Goal: Task Accomplishment & Management: Manage account settings

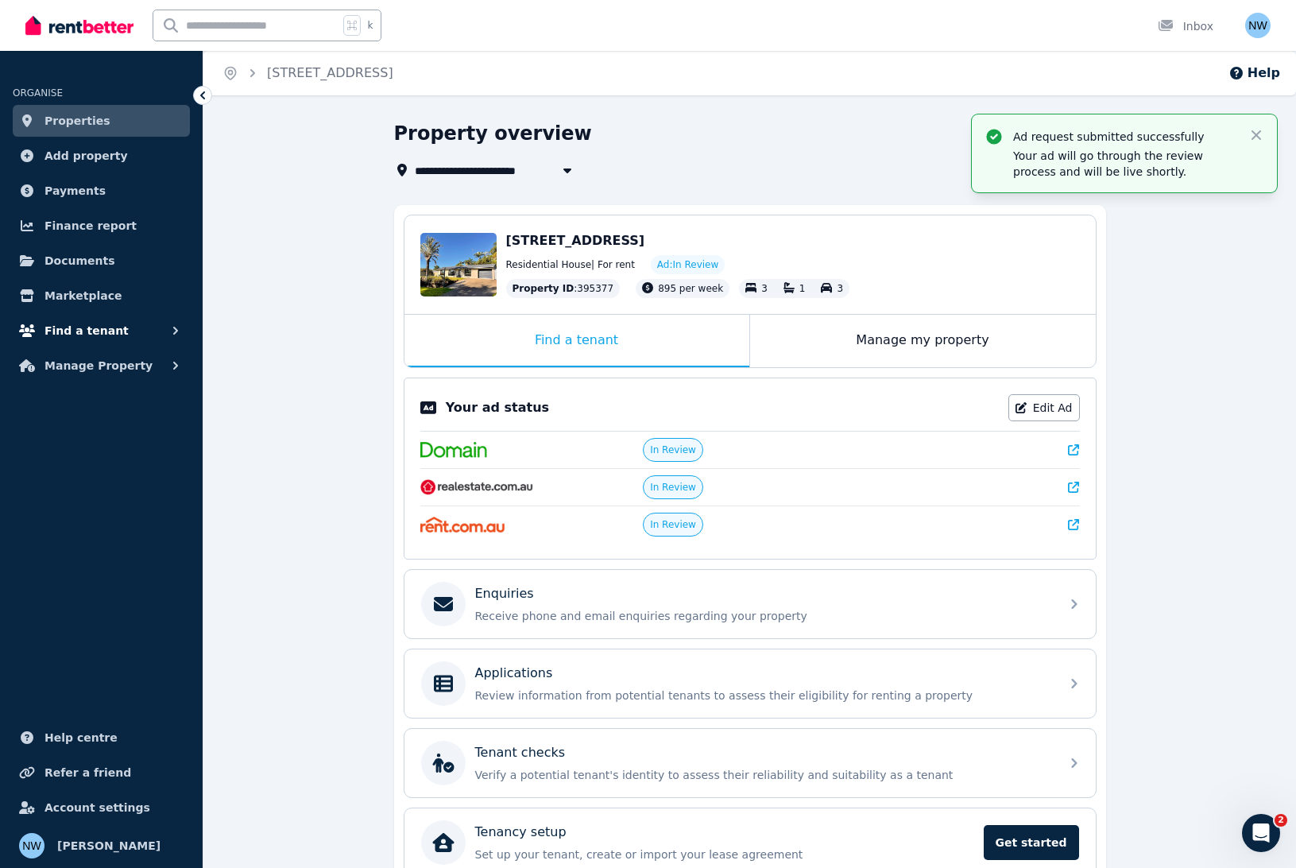
click at [99, 335] on span "Find a tenant" at bounding box center [87, 330] width 84 height 19
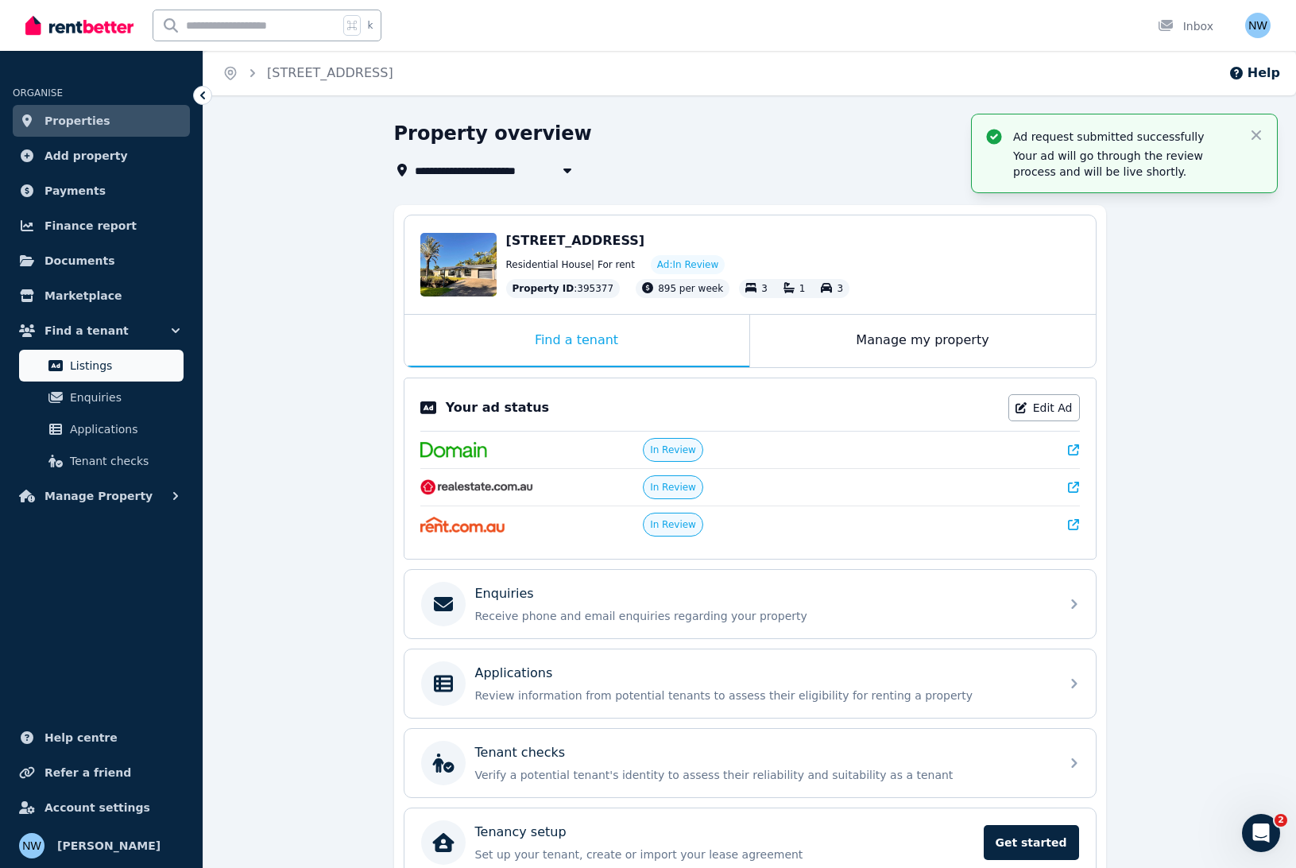
click at [99, 362] on span "Listings" at bounding box center [123, 365] width 107 height 19
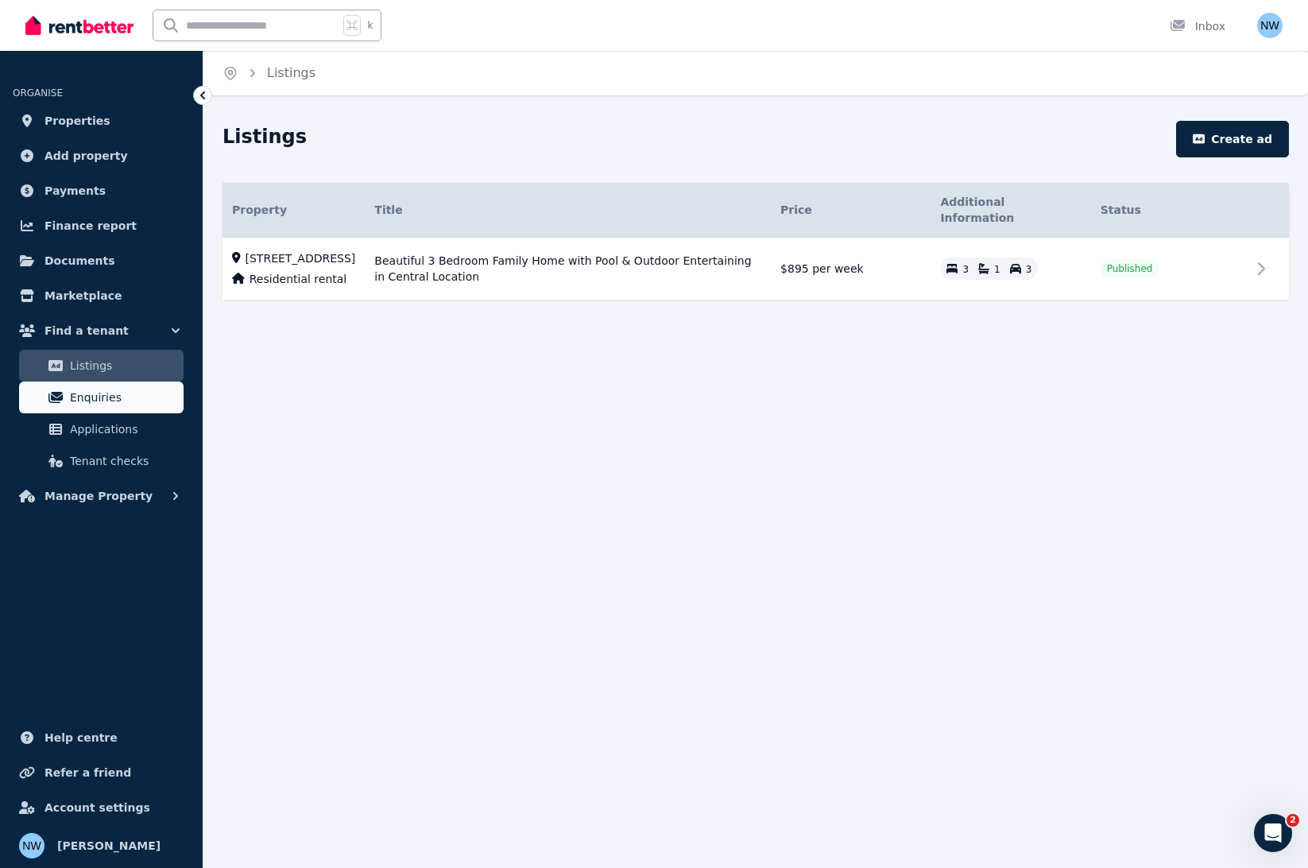
click at [106, 400] on span "Enquiries" at bounding box center [123, 397] width 107 height 19
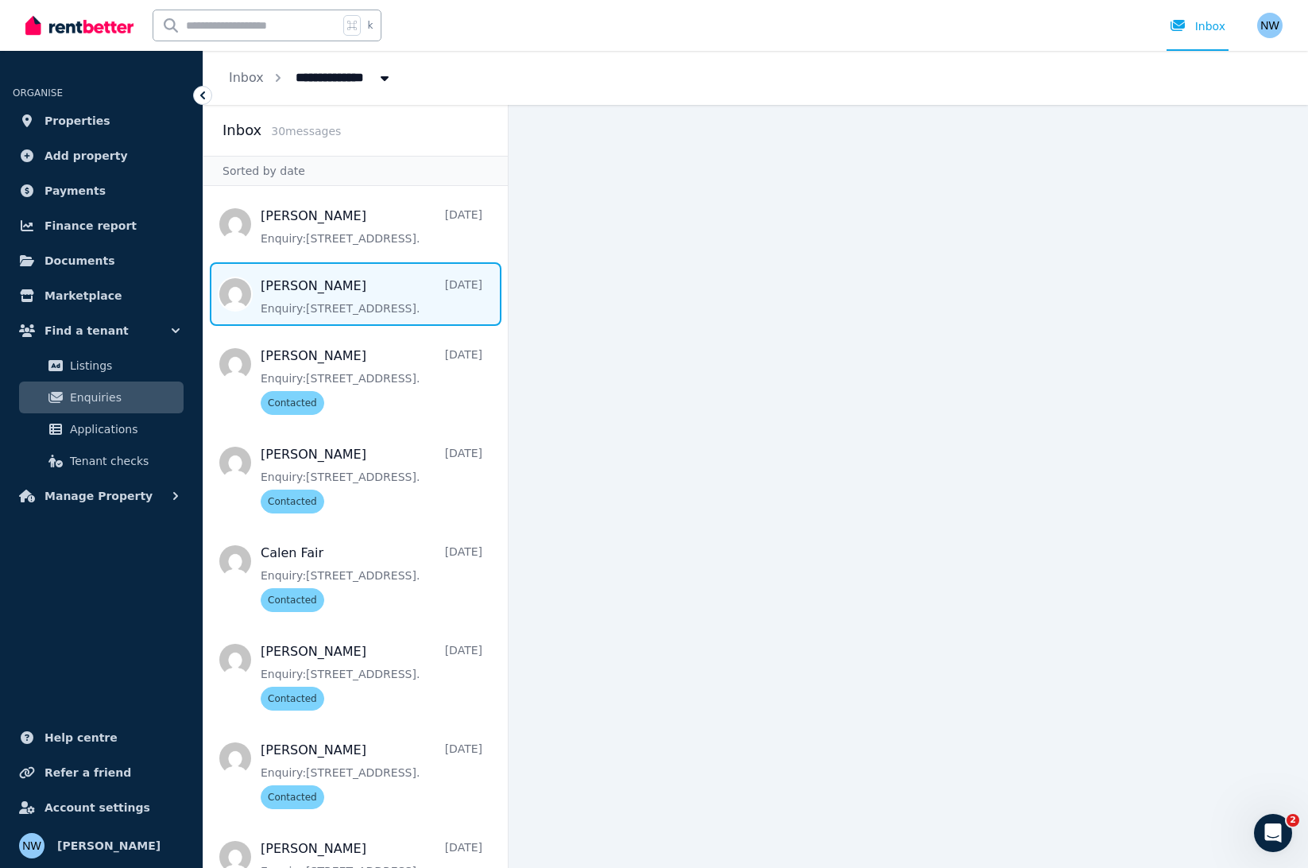
click at [318, 289] on span "Message list" at bounding box center [355, 294] width 304 height 64
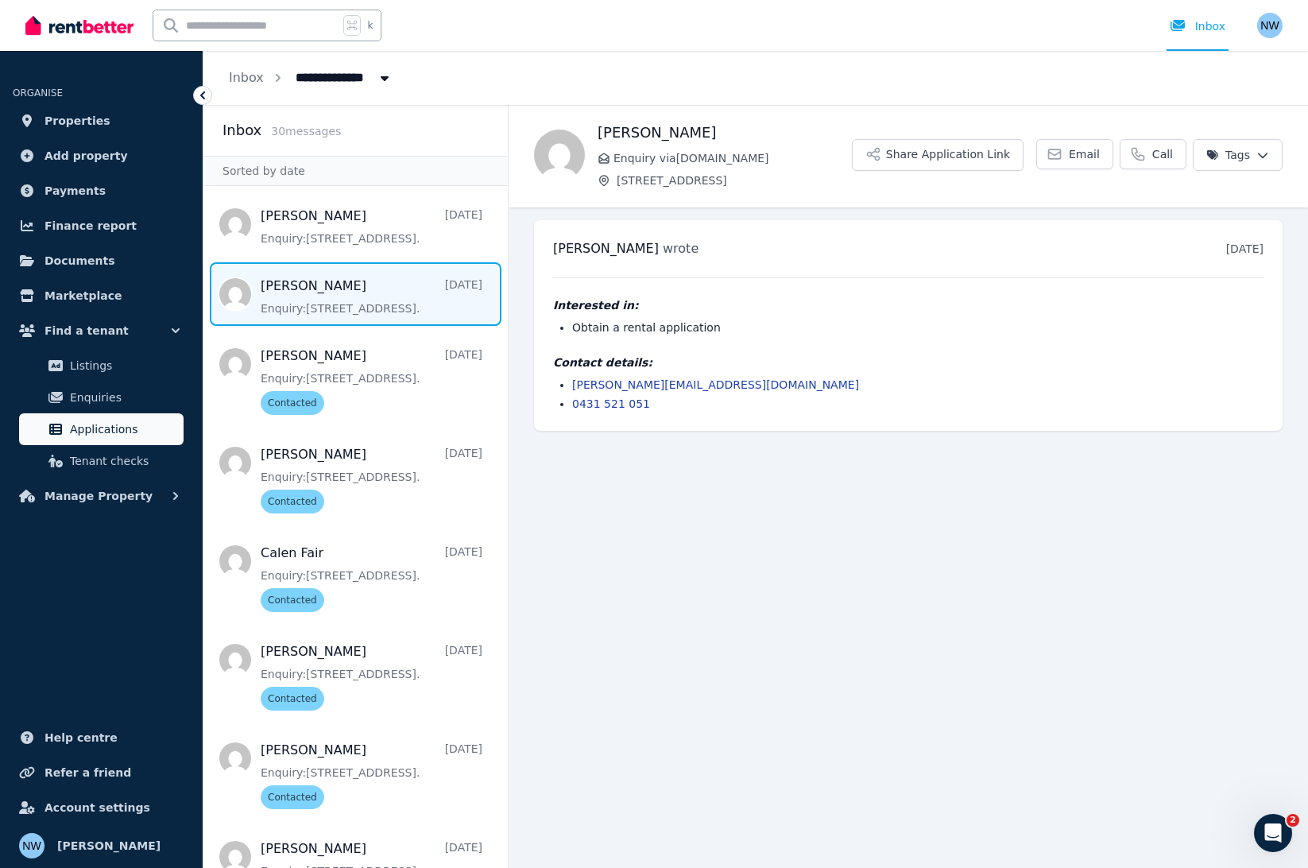
click at [126, 416] on link "Applications" at bounding box center [101, 429] width 165 height 32
